Goal: Find specific page/section: Find specific page/section

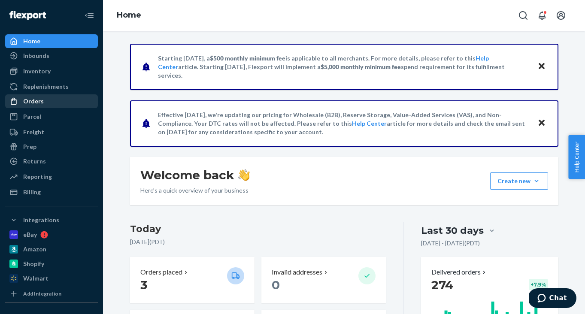
click at [47, 103] on div "Orders" at bounding box center [51, 101] width 91 height 12
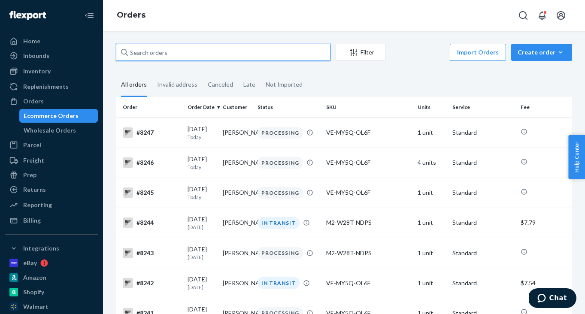
click at [161, 47] on input "text" at bounding box center [223, 52] width 215 height 17
paste input "Emily Klaren"
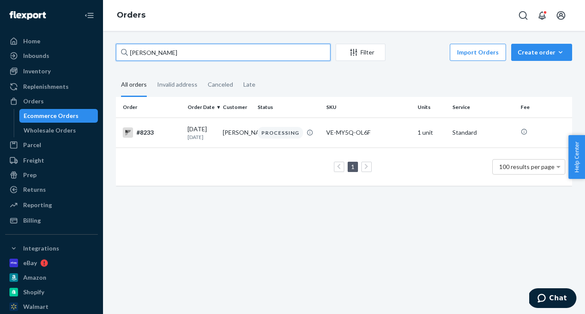
type input "Emily Klaren"
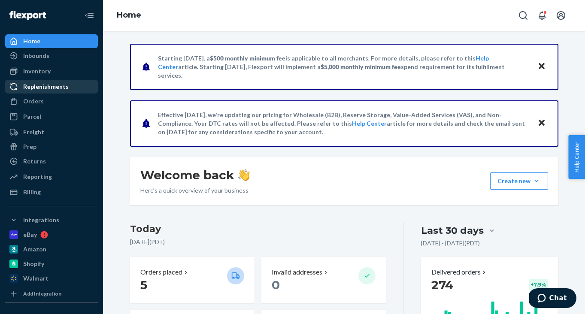
click at [55, 92] on div "Replenishments" at bounding box center [51, 87] width 91 height 12
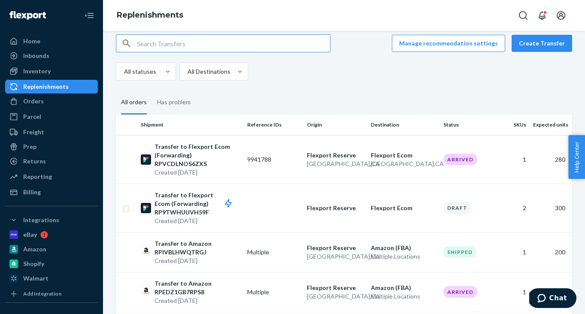
scroll to position [11, 0]
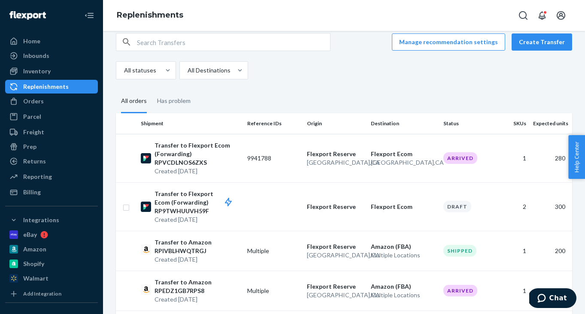
click at [365, 78] on div "All statuses All Destinations" at bounding box center [341, 70] width 450 height 18
